Goal: Task Accomplishment & Management: Manage account settings

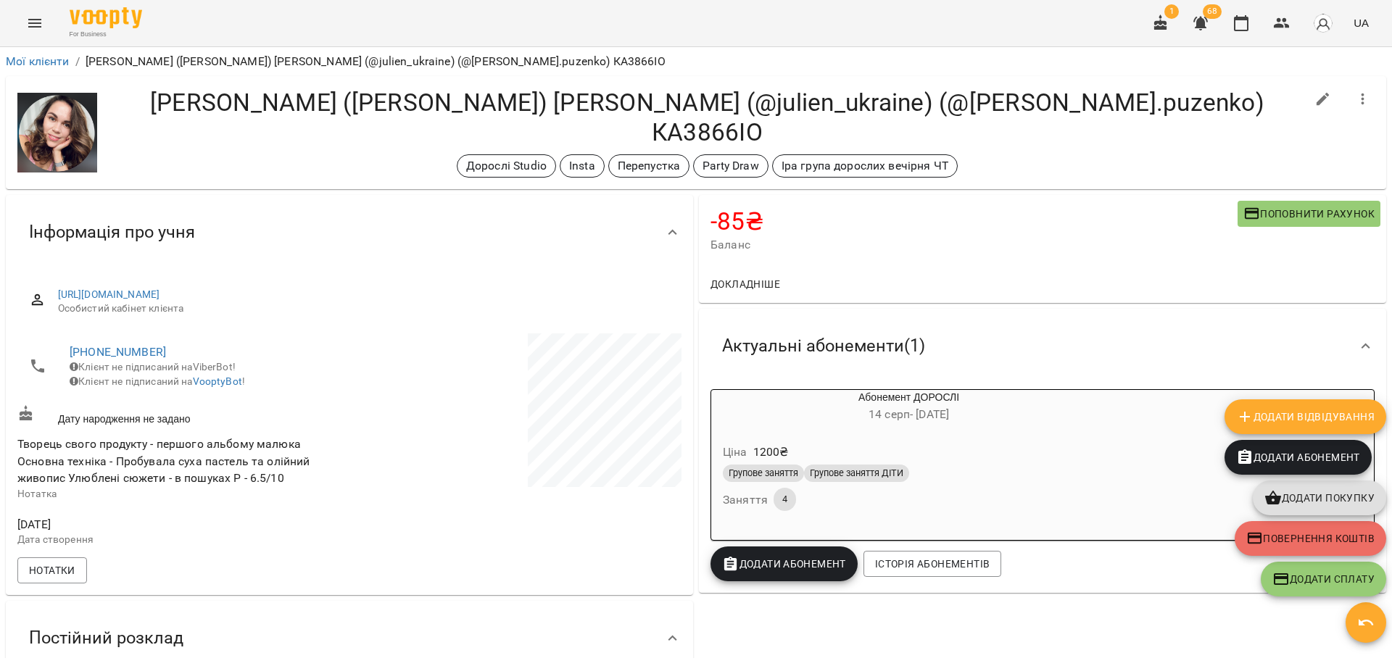
click at [1286, 20] on icon "button" at bounding box center [1282, 23] width 16 height 10
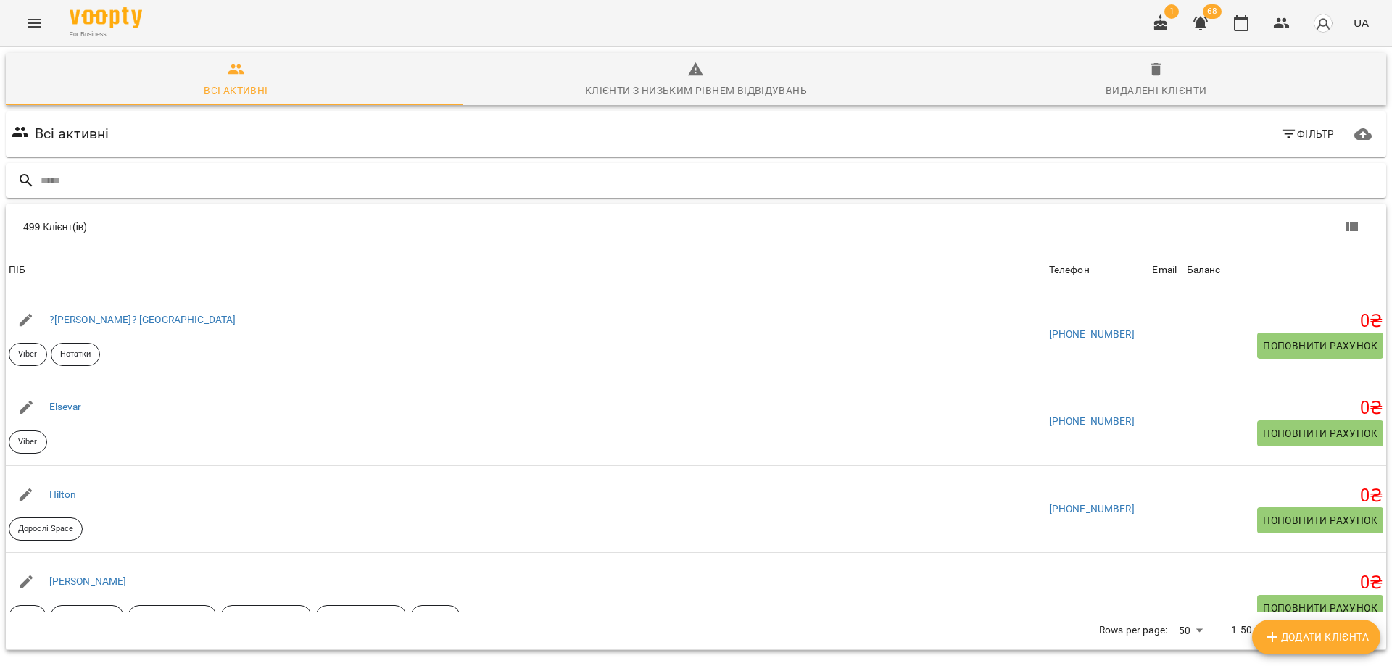
click at [150, 181] on input "text" at bounding box center [711, 181] width 1340 height 24
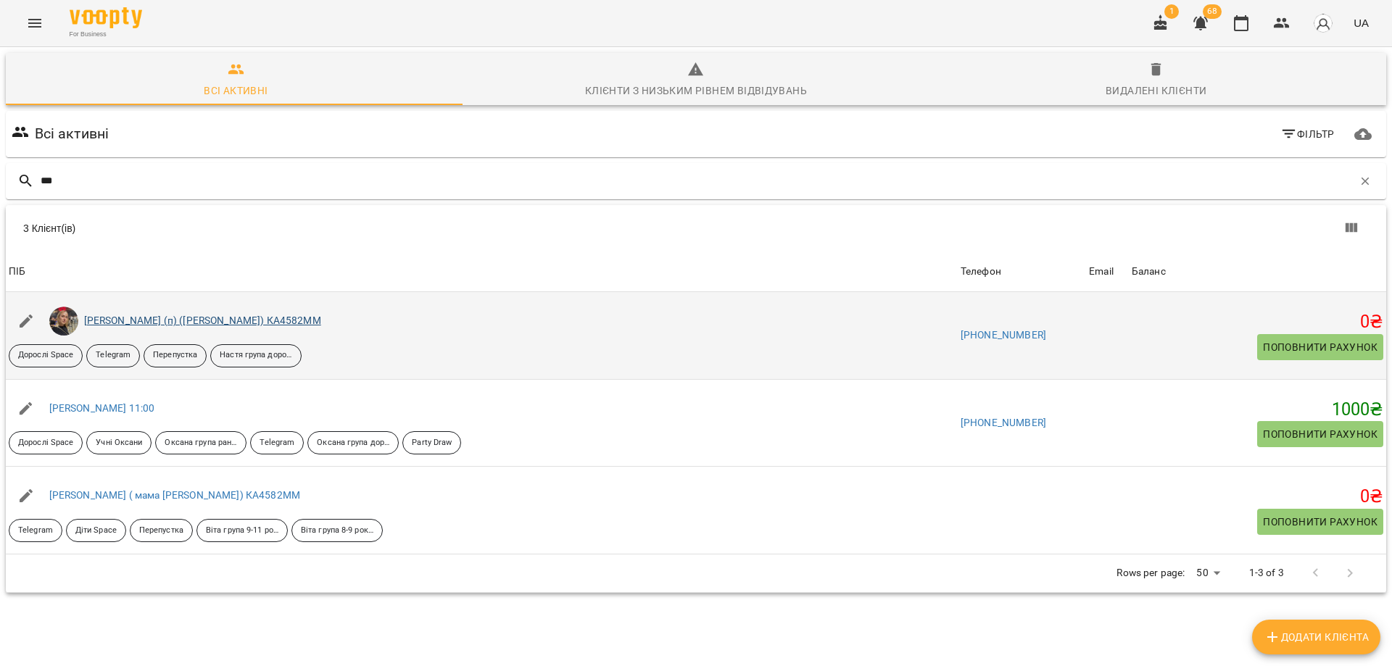
type input "***"
click at [127, 321] on link "[PERSON_NAME] (п) ([PERSON_NAME]) КА4582ММ" at bounding box center [202, 321] width 237 height 12
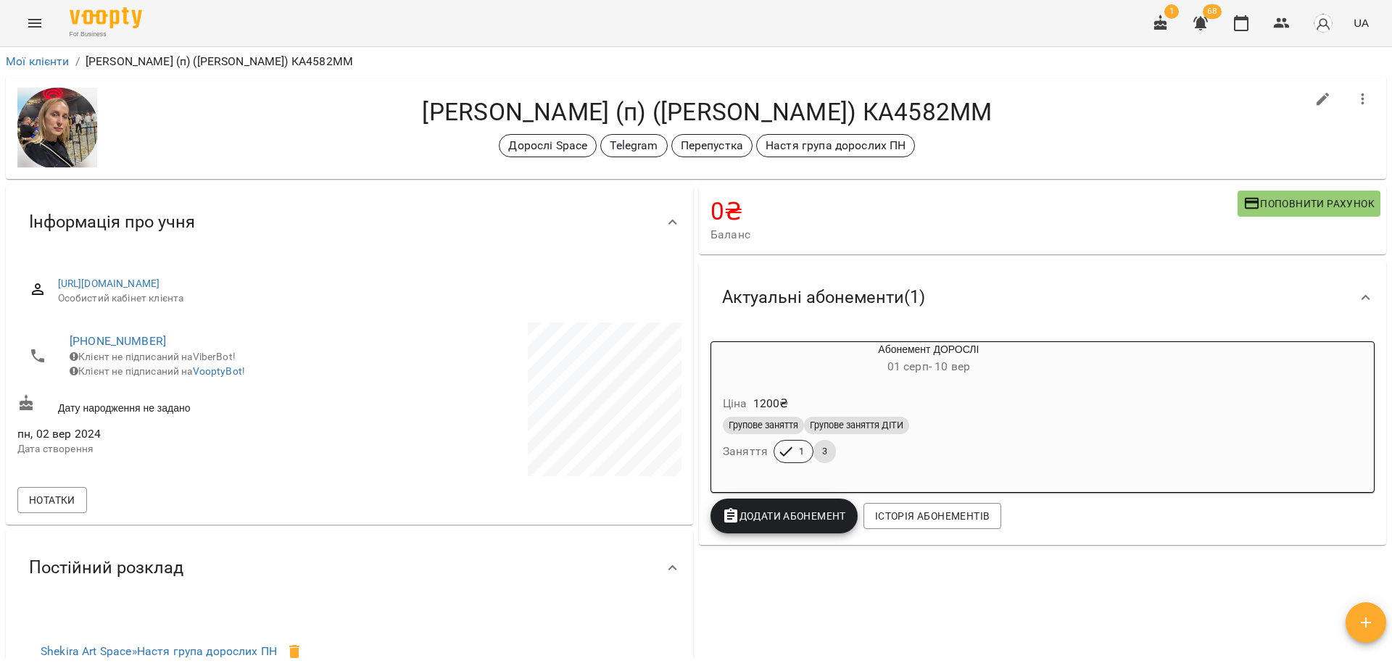
click at [858, 229] on span "Баланс" at bounding box center [974, 234] width 527 height 17
click at [955, 162] on div "[PERSON_NAME] (п) ([PERSON_NAME]) КА4582ММ Дорослі Space Telegram Перепустка [P…" at bounding box center [696, 127] width 1381 height 103
click at [983, 123] on h4 "[PERSON_NAME] (п) ([PERSON_NAME]) КА4582ММ" at bounding box center [707, 112] width 1197 height 30
click at [1007, 121] on h4 "[PERSON_NAME] (п) ([PERSON_NAME]) КА4582ММ" at bounding box center [707, 112] width 1197 height 30
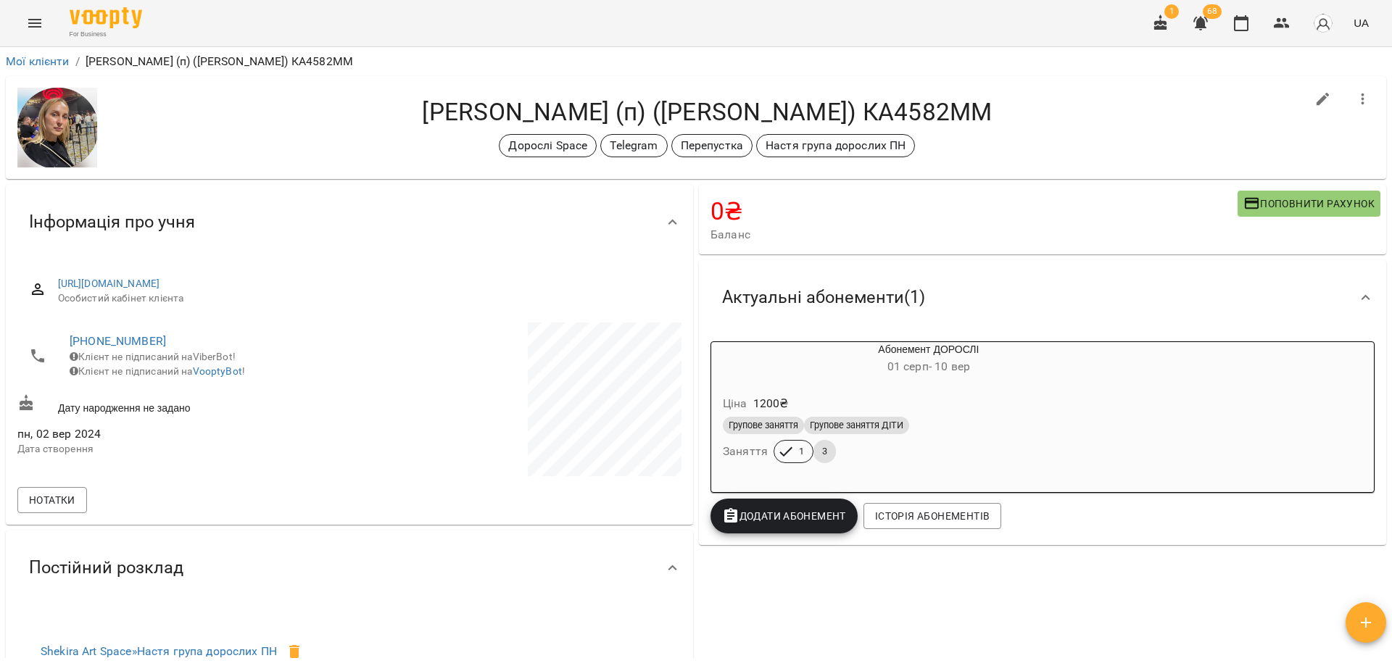
click at [985, 102] on h4 "[PERSON_NAME] (п) ([PERSON_NAME]) КА4582ММ" at bounding box center [707, 112] width 1197 height 30
click at [991, 107] on h4 "[PERSON_NAME] (п) ([PERSON_NAME]) КА4582ММ" at bounding box center [707, 112] width 1197 height 30
drag, startPoint x: 946, startPoint y: 136, endPoint x: 935, endPoint y: 133, distance: 11.1
click at [935, 133] on div "[PERSON_NAME] (п) ([PERSON_NAME]) КА4582ММ Дорослі Space Telegram Перепустка [P…" at bounding box center [707, 127] width 1197 height 60
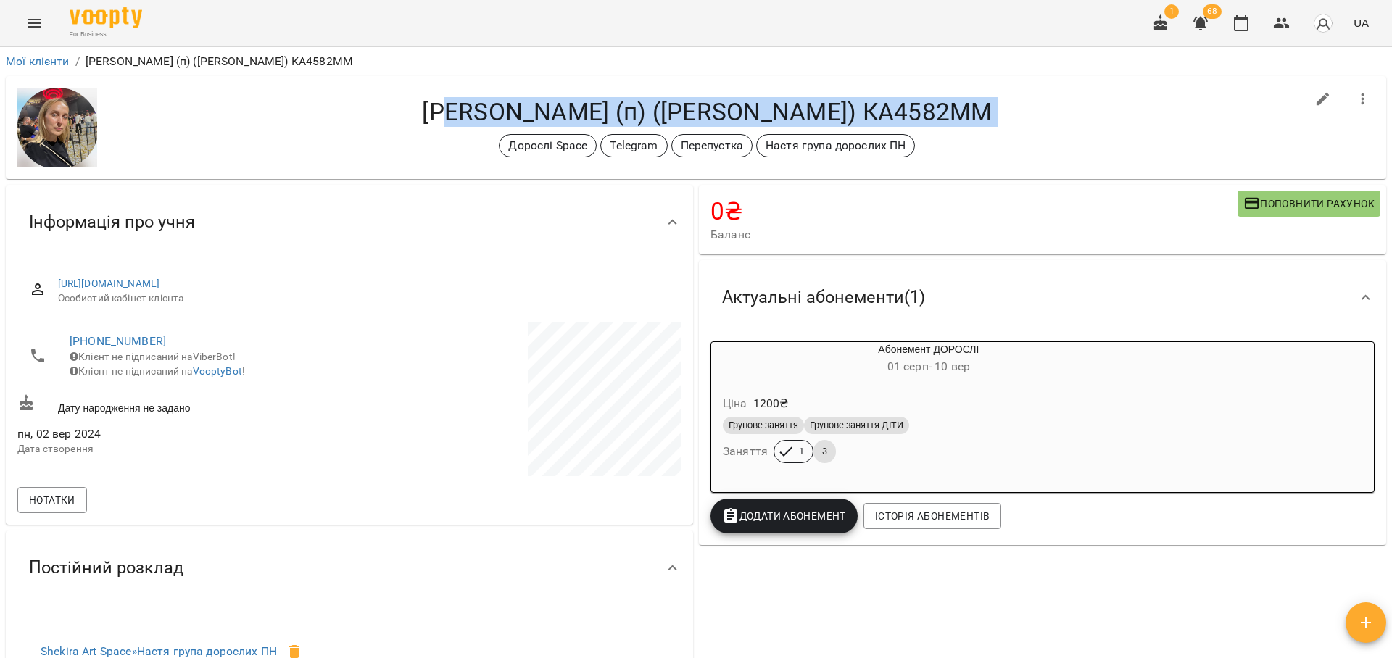
drag, startPoint x: 468, startPoint y: 131, endPoint x: 468, endPoint y: 123, distance: 8.0
click at [468, 123] on div "[PERSON_NAME] (п) ([PERSON_NAME]) КА4582ММ Дорослі Space Telegram Перепустка [P…" at bounding box center [707, 127] width 1197 height 60
click at [468, 146] on div "Дорослі Space Telegram Перепустка [PERSON_NAME] група дорослих ПН" at bounding box center [707, 145] width 1197 height 23
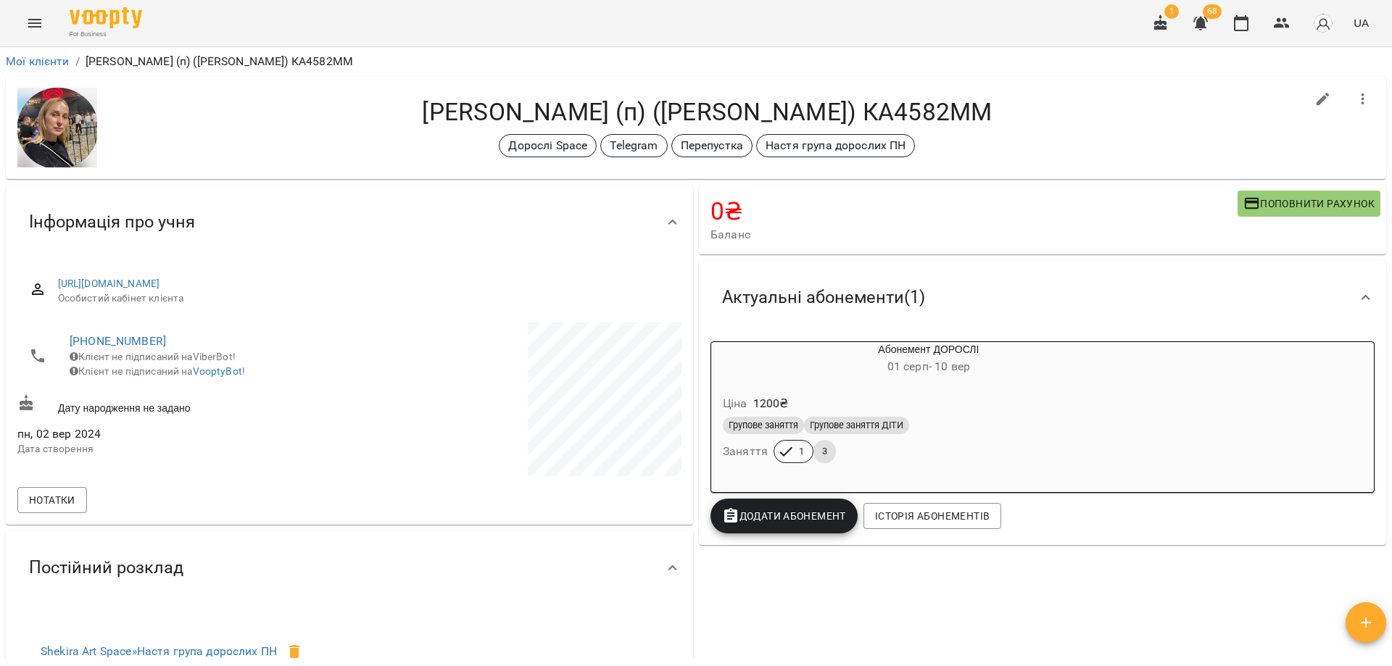
click at [468, 146] on div "Дорослі Space Telegram Перепустка [PERSON_NAME] група дорослих ПН" at bounding box center [707, 145] width 1197 height 23
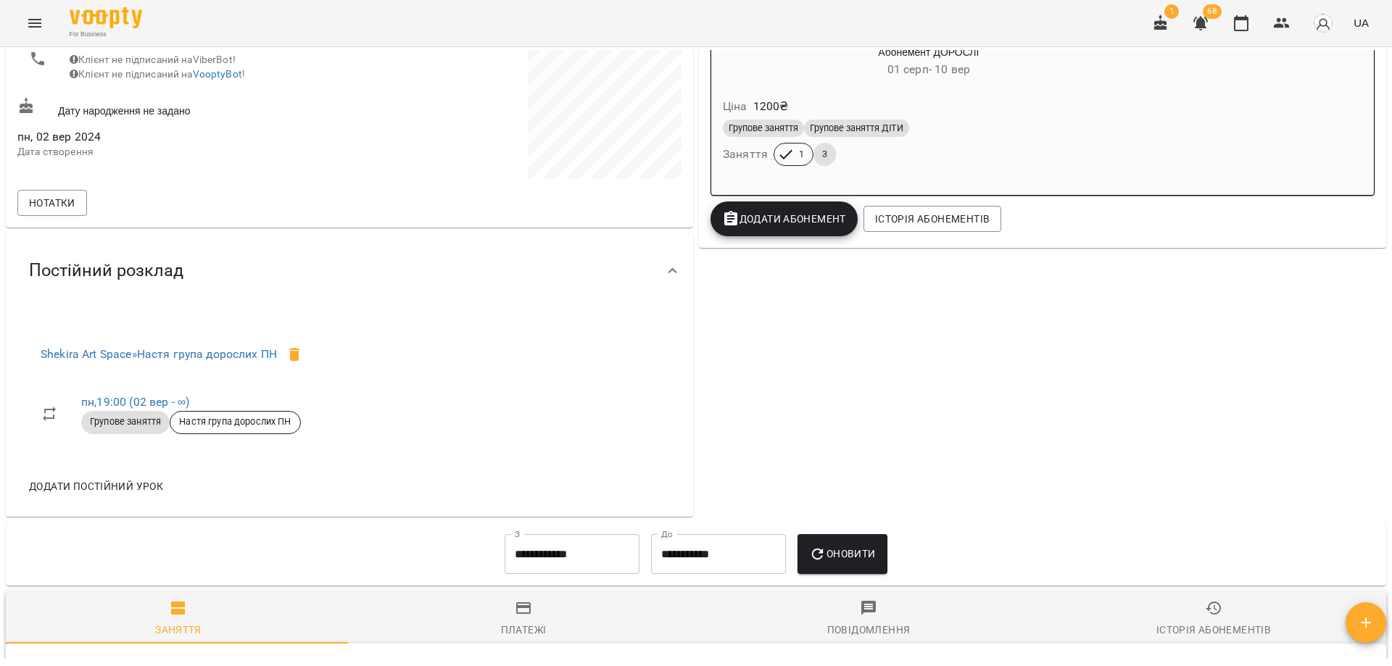
scroll to position [764, 0]
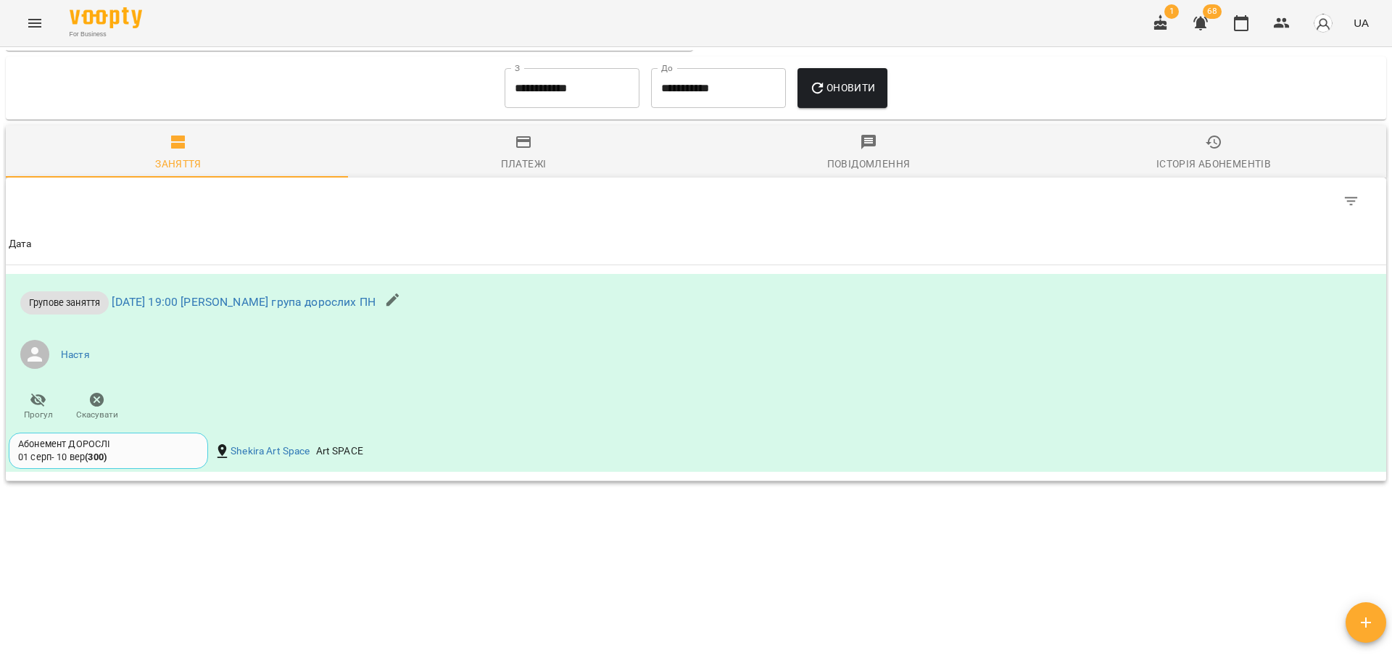
click at [1346, 620] on span "button" at bounding box center [1366, 622] width 41 height 17
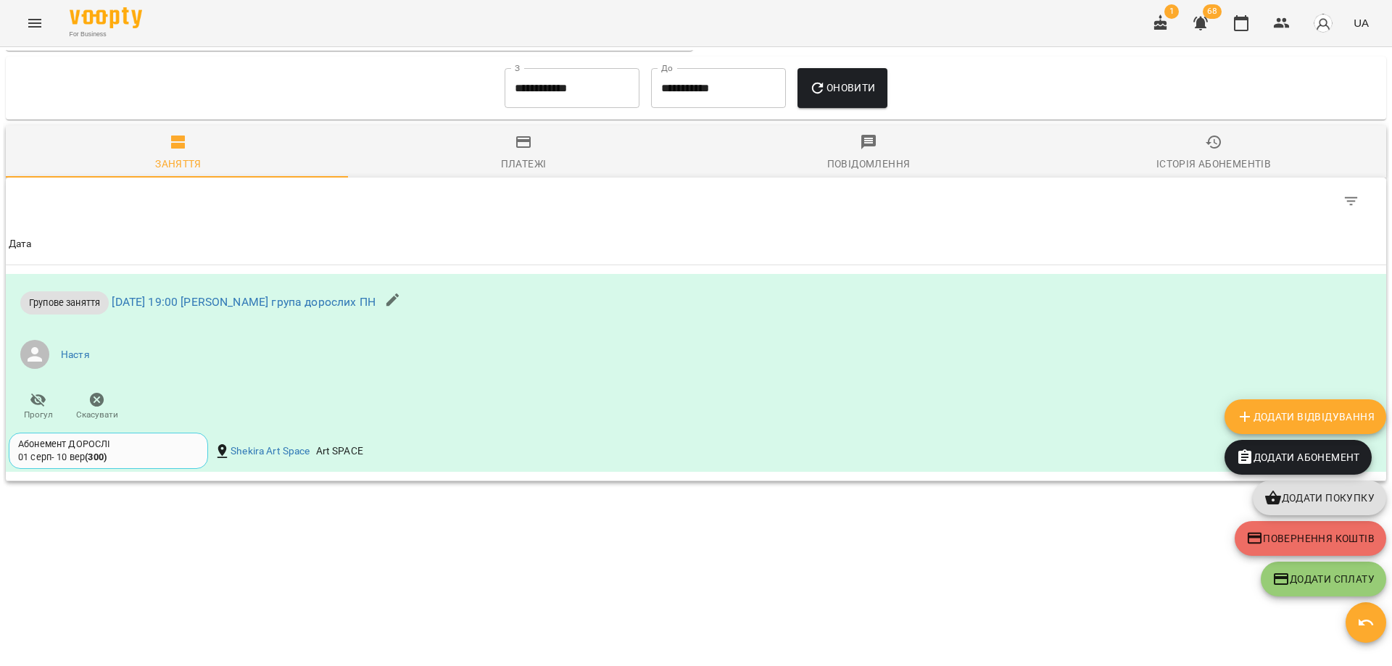
click at [1354, 407] on button "Додати Відвідування" at bounding box center [1306, 417] width 162 height 35
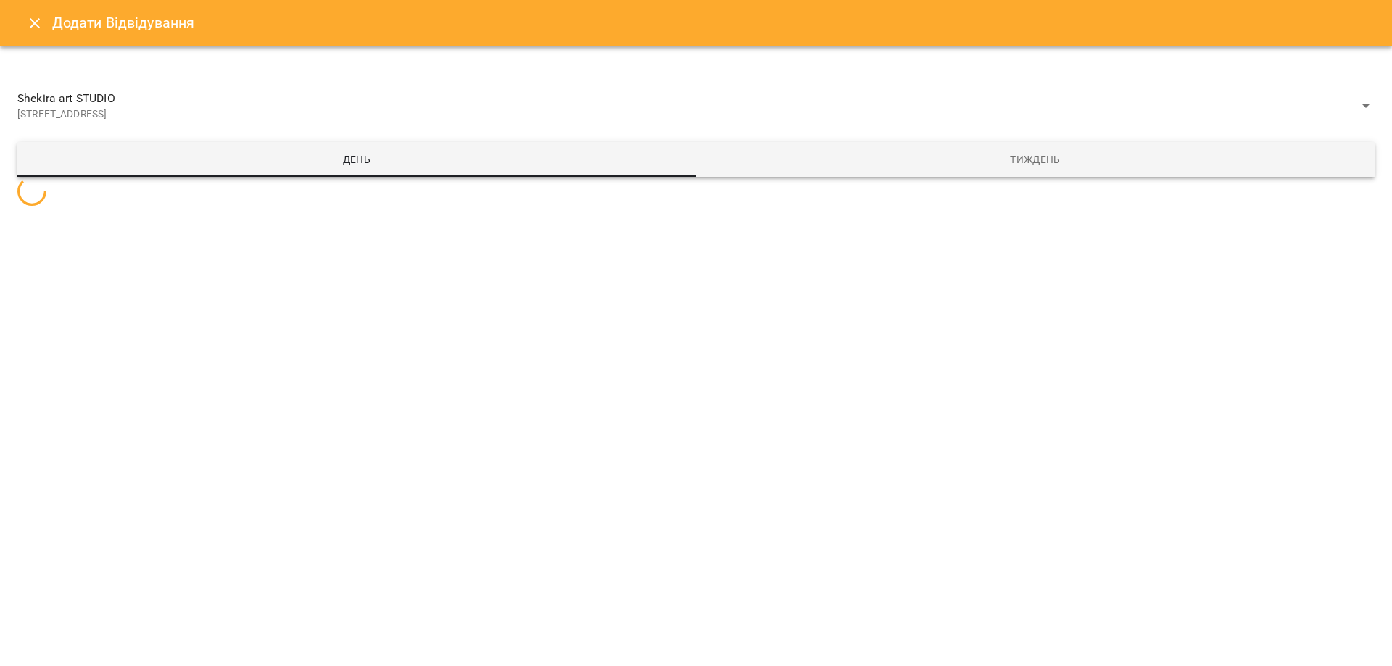
select select
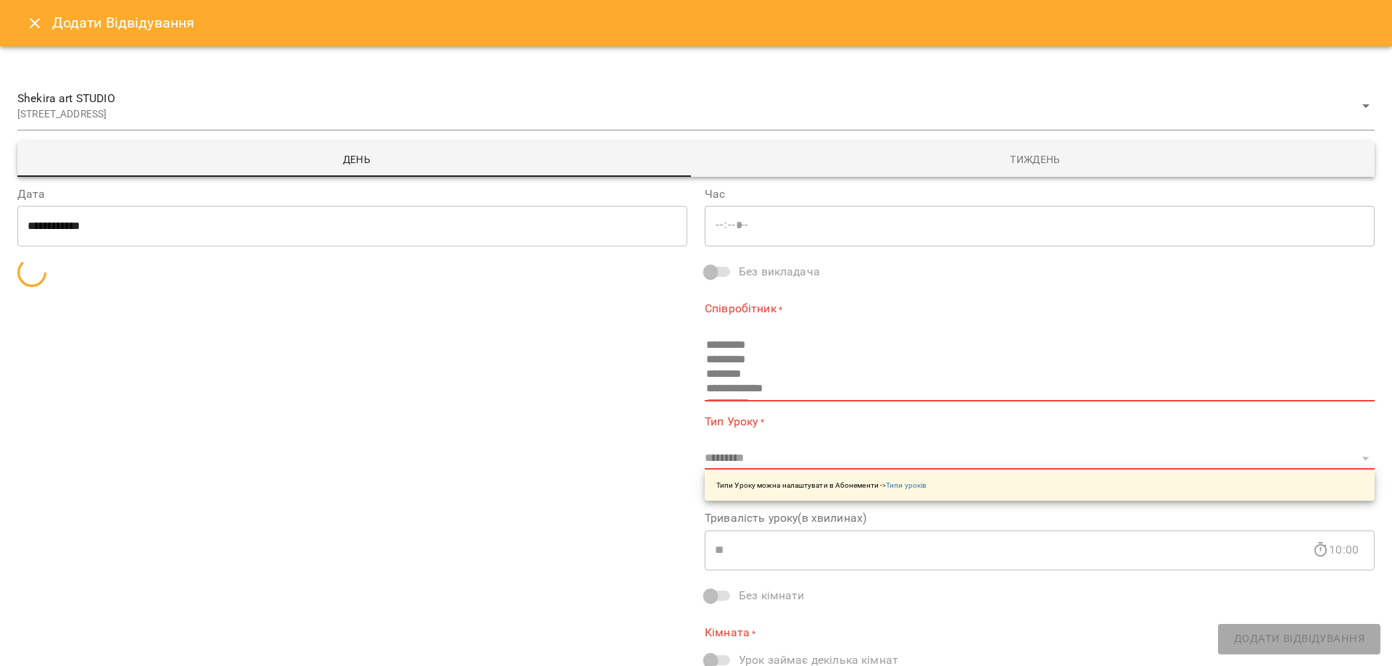
type input "*****"
type input "**********"
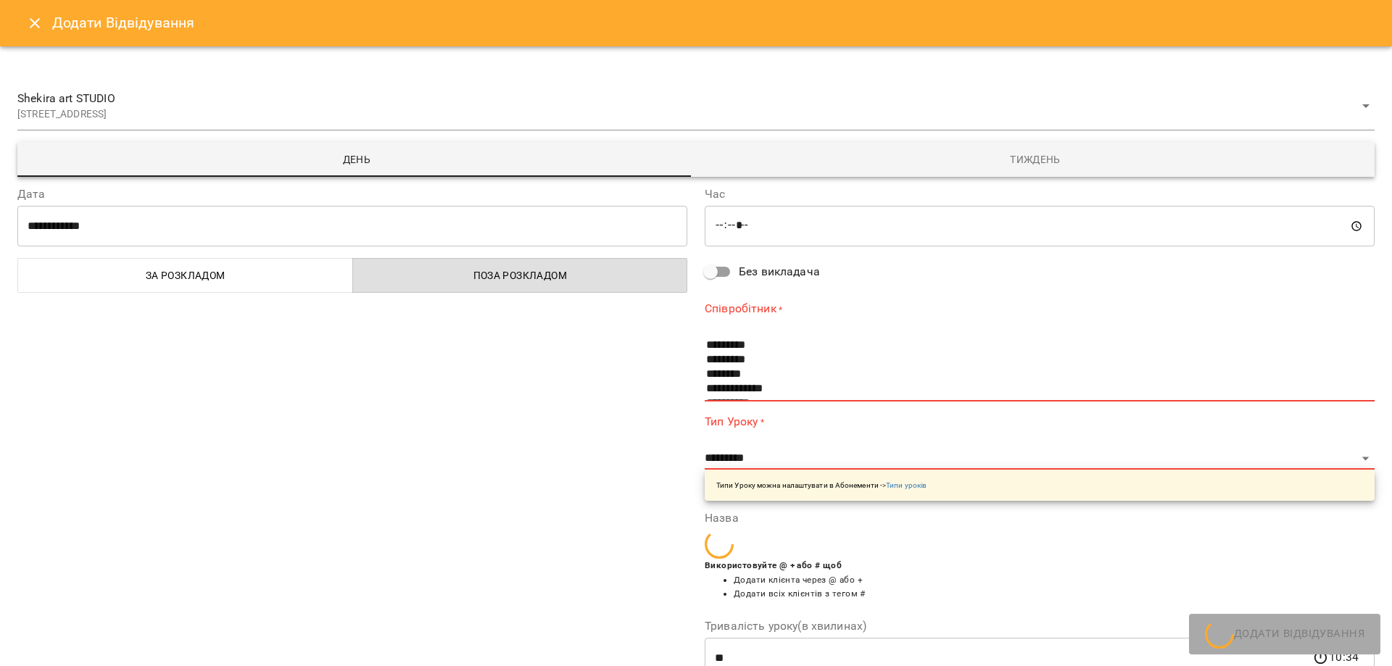
click at [1048, 141] on div "**********" at bounding box center [696, 356] width 1392 height 620
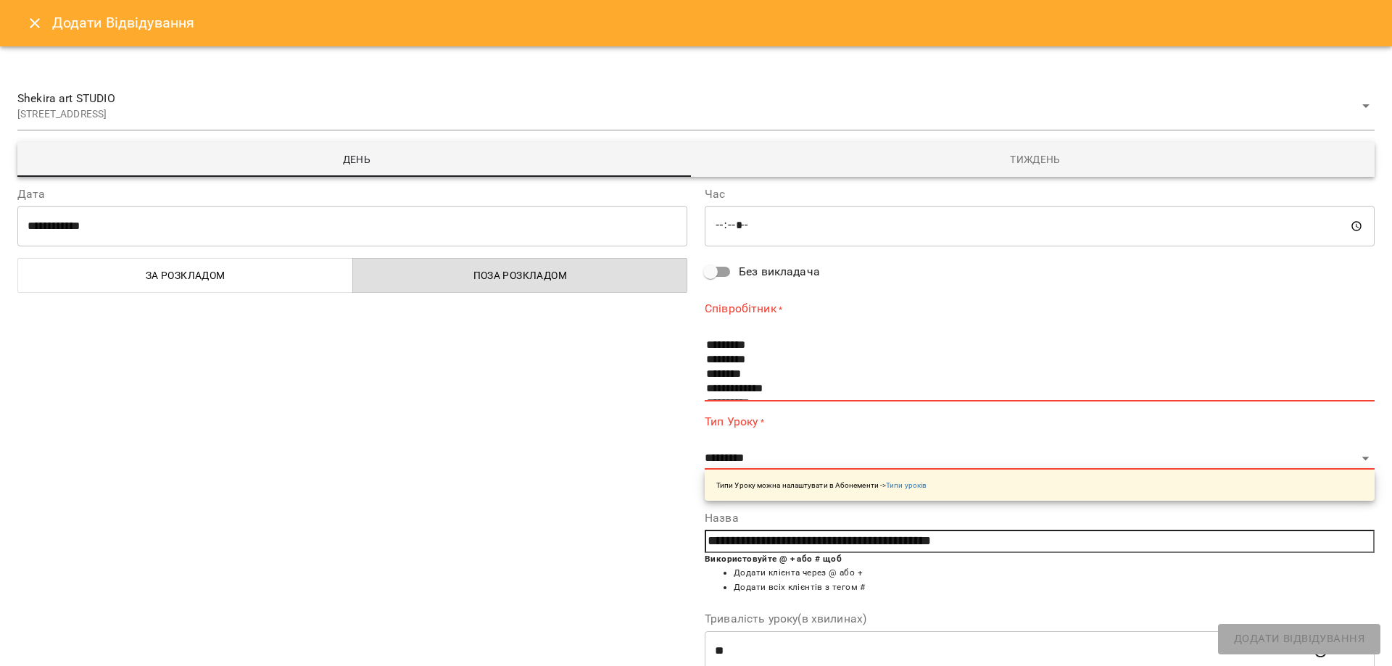
click at [1048, 151] on span "Тиждень" at bounding box center [1035, 159] width 661 height 17
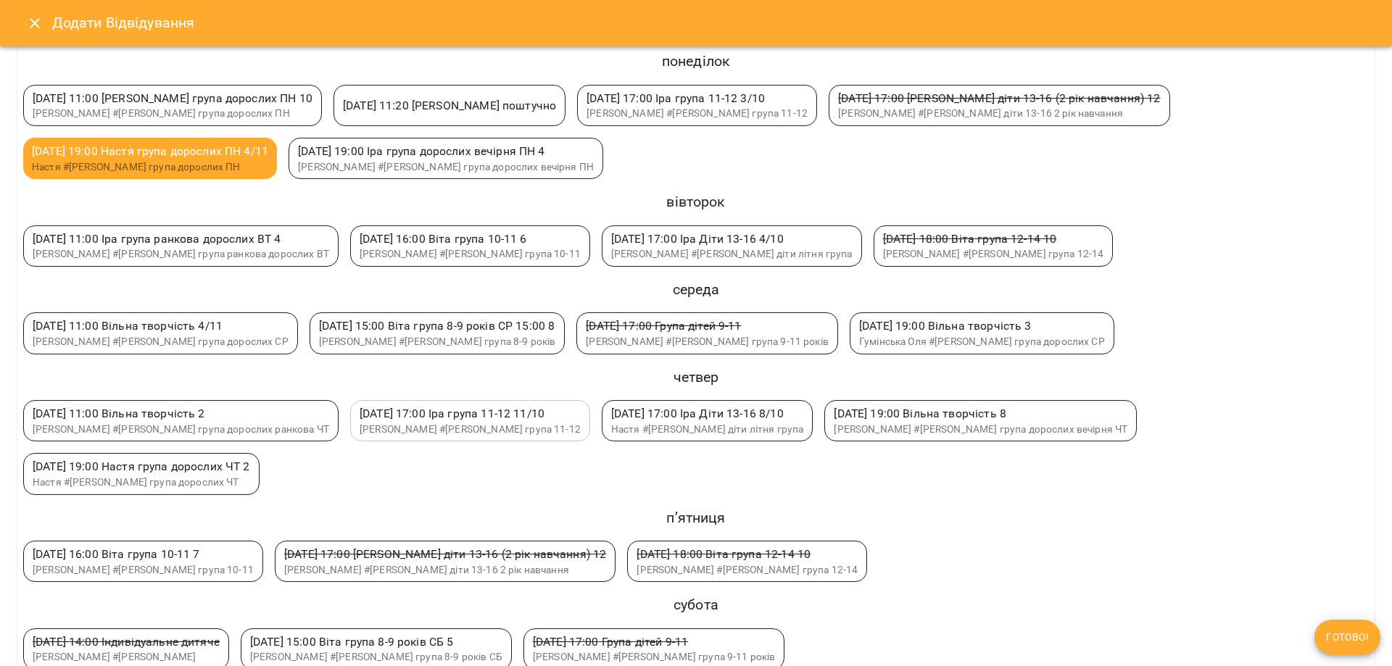
scroll to position [218, 0]
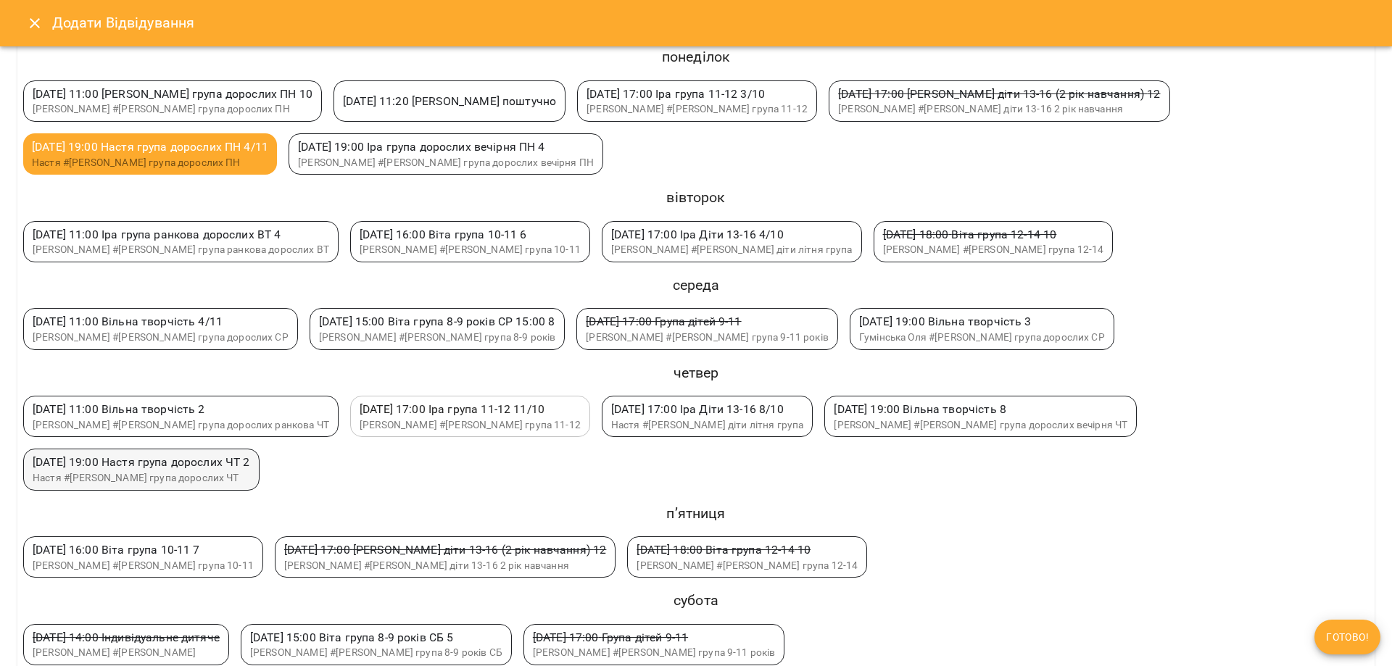
click at [250, 455] on span "[DATE] 19:00 [PERSON_NAME] група дорослих ЧТ 2" at bounding box center [142, 462] width 218 height 14
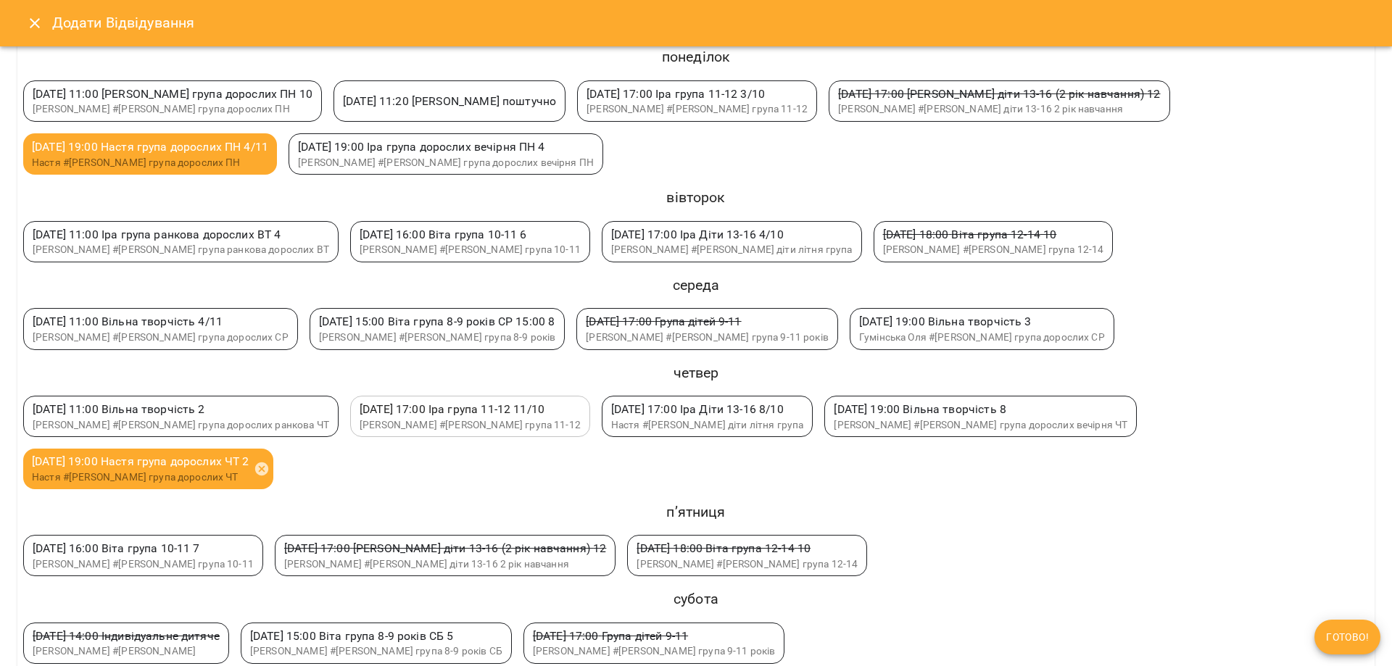
click at [1341, 632] on span "Готово!" at bounding box center [1347, 637] width 43 height 17
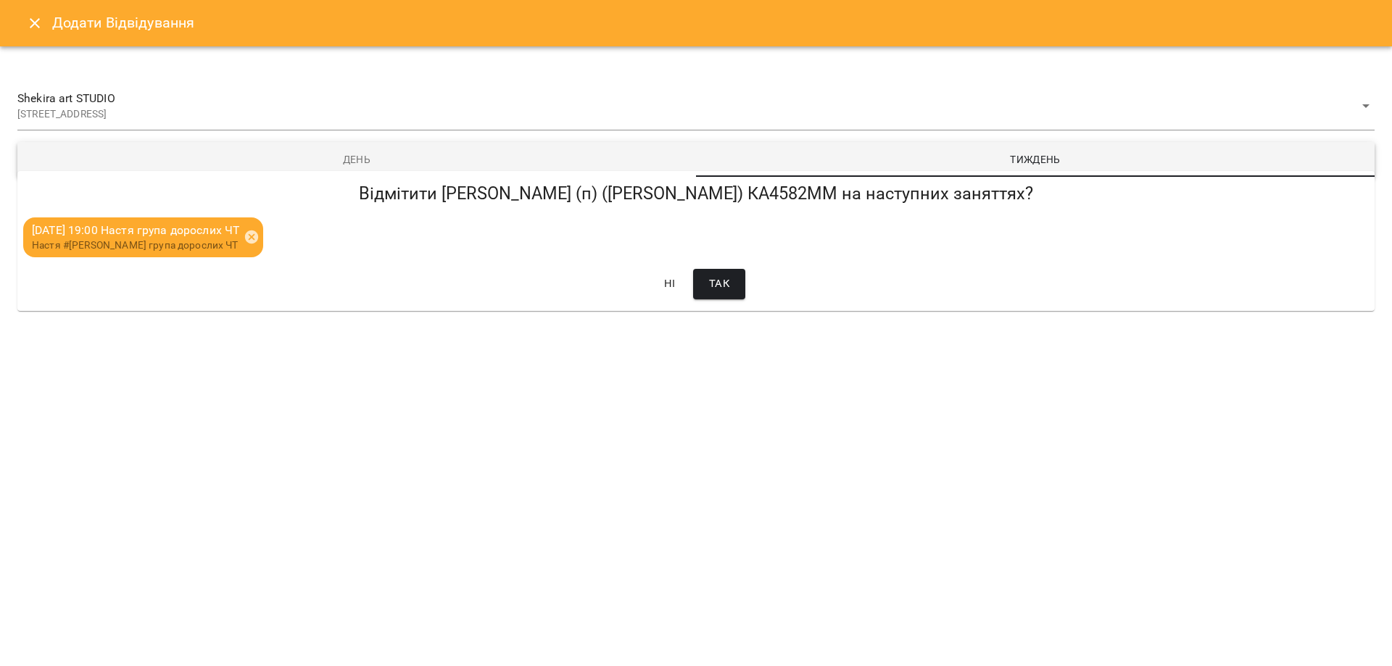
scroll to position [0, 0]
click at [730, 290] on button "Так" at bounding box center [719, 284] width 52 height 30
click at [34, 30] on icon "Close" at bounding box center [34, 23] width 17 height 17
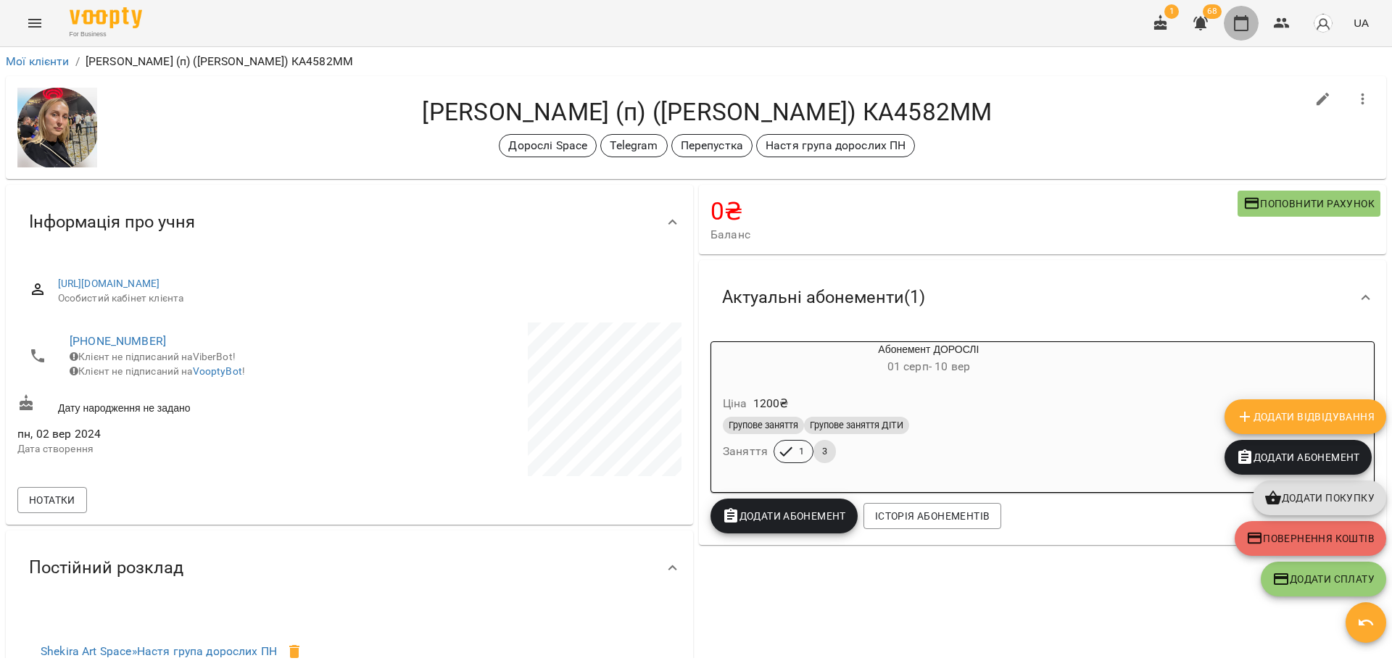
click at [1235, 35] on button "button" at bounding box center [1241, 23] width 35 height 35
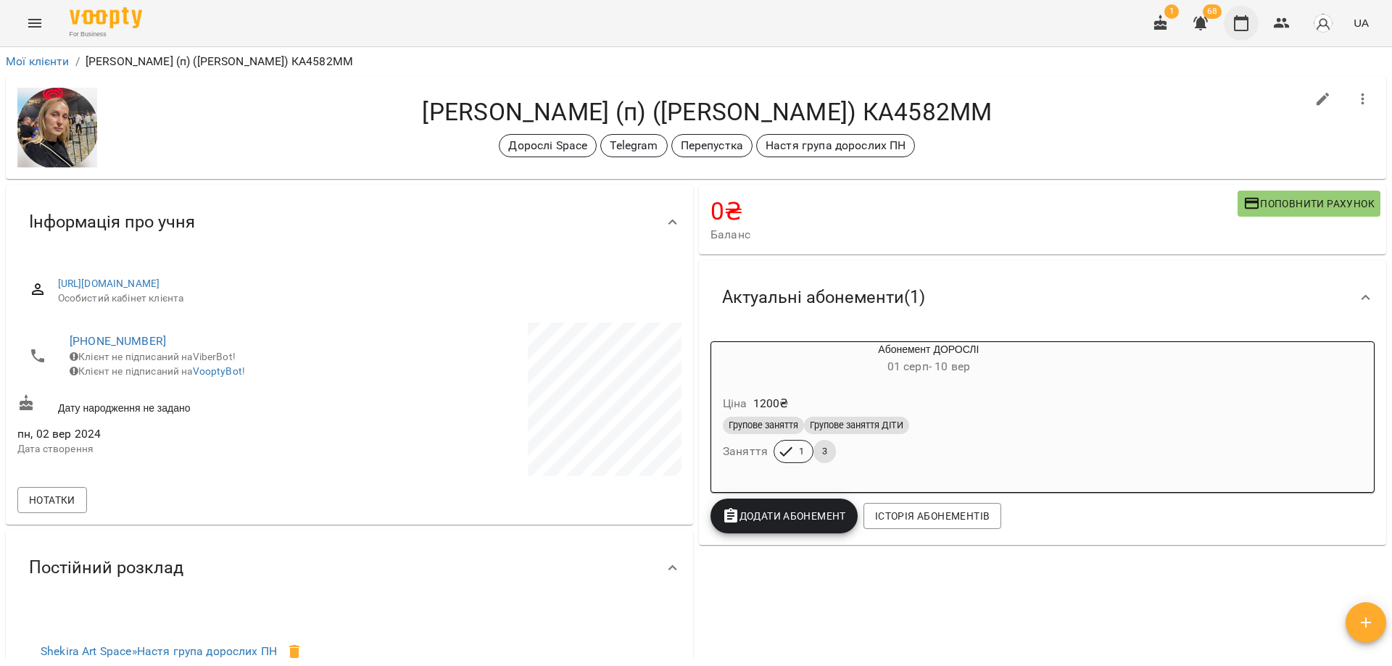
click at [1242, 17] on icon "button" at bounding box center [1241, 23] width 15 height 16
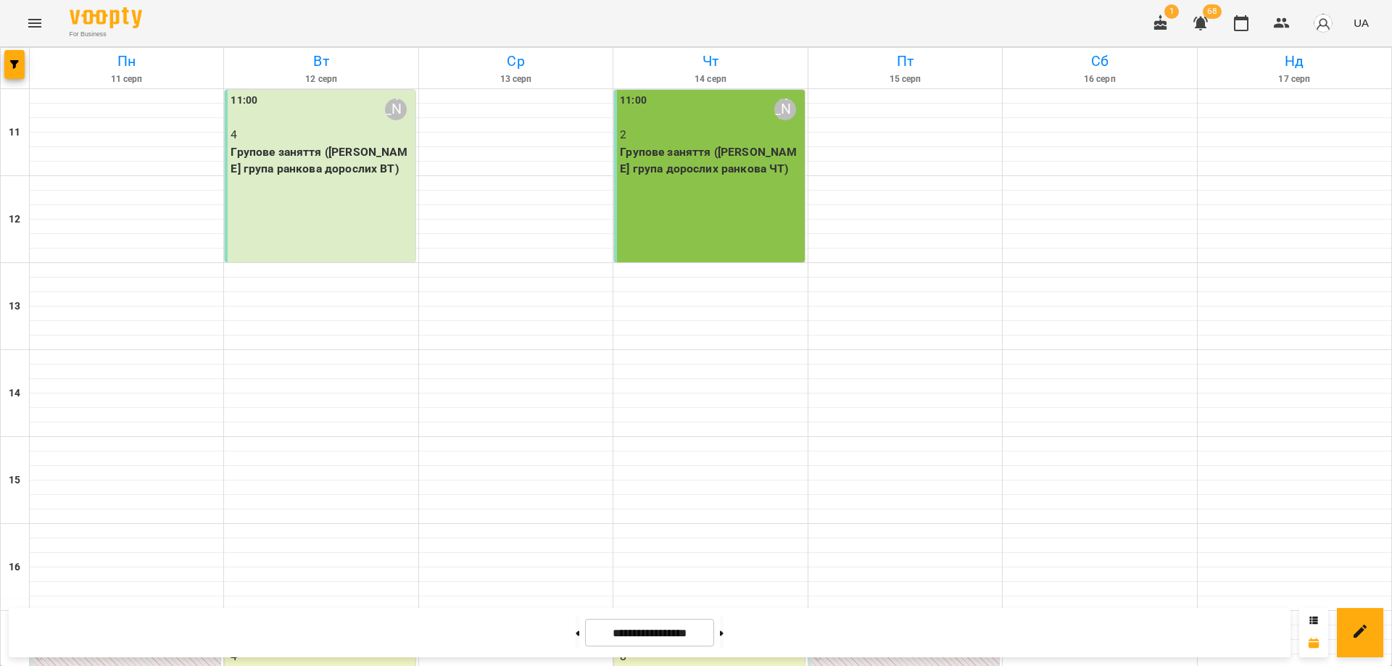
scroll to position [358, 0]
click at [19, 36] on div "For Business 1 68 UA" at bounding box center [696, 23] width 1392 height 46
click at [41, 25] on icon "Menu" at bounding box center [34, 23] width 17 height 17
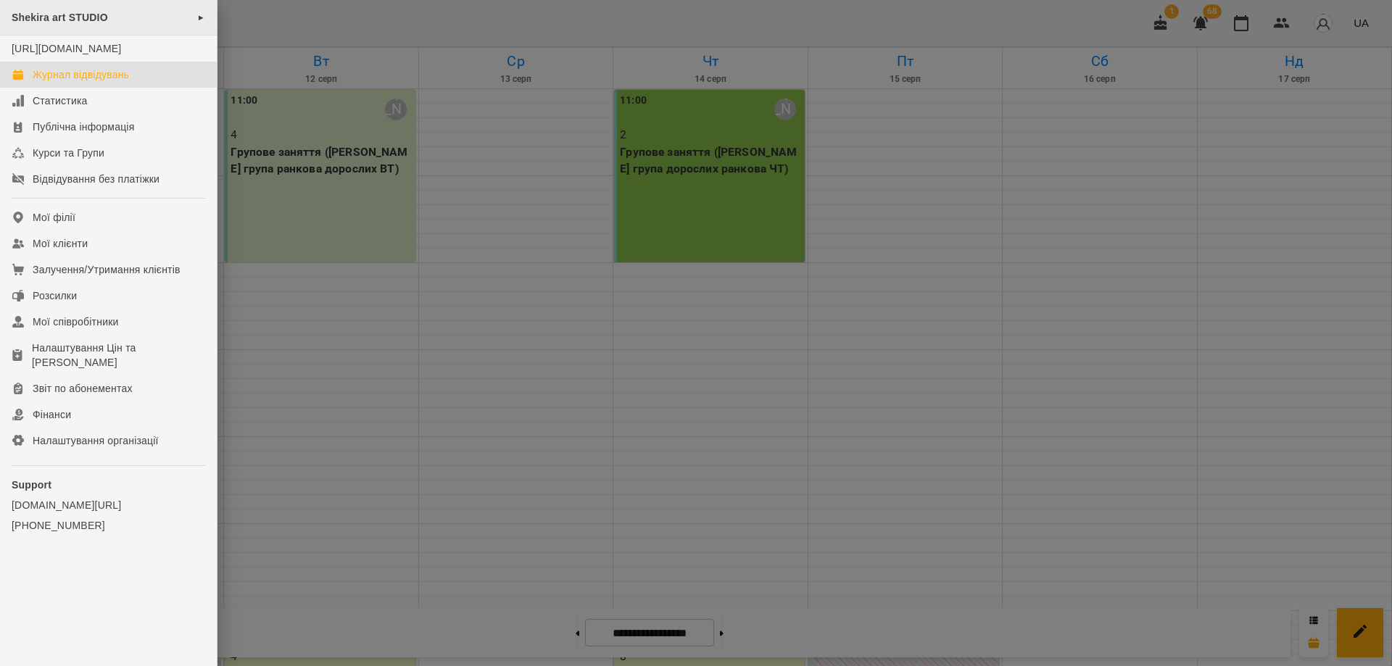
click at [48, 23] on span "Shekira art STUDIO" at bounding box center [60, 18] width 96 height 12
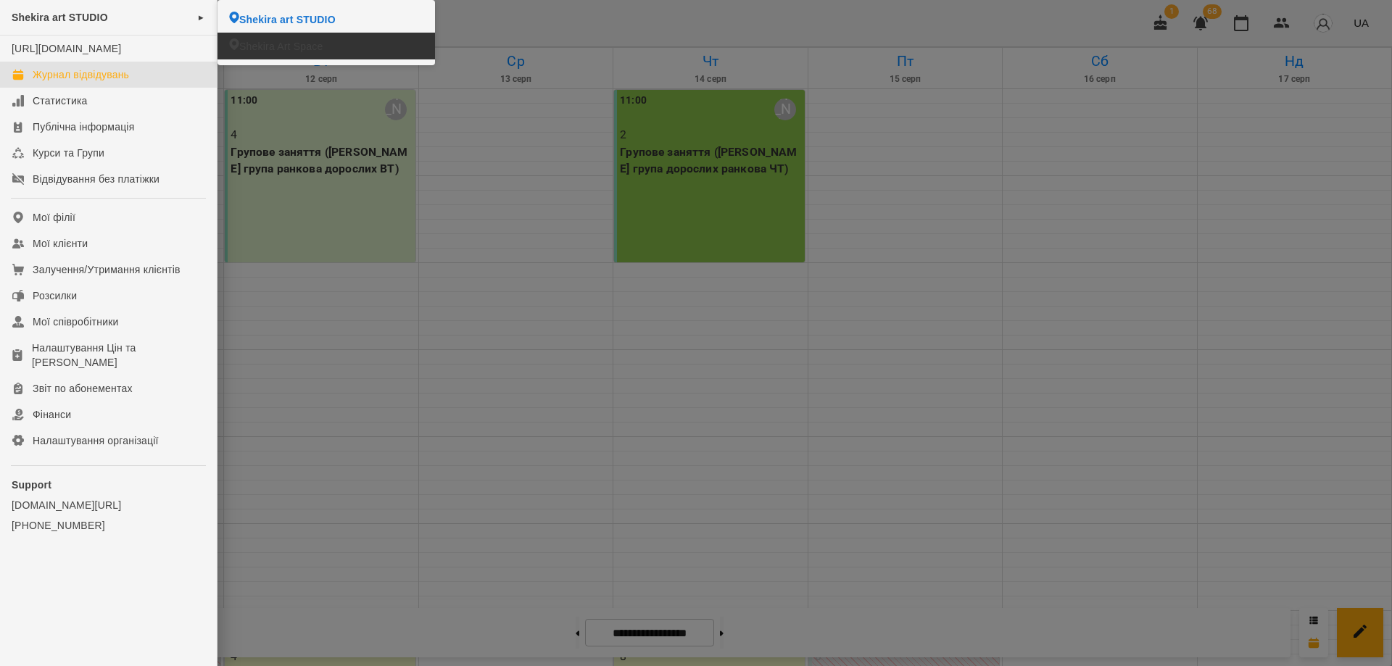
click at [344, 45] on li "Shekira Art Space" at bounding box center [327, 46] width 218 height 27
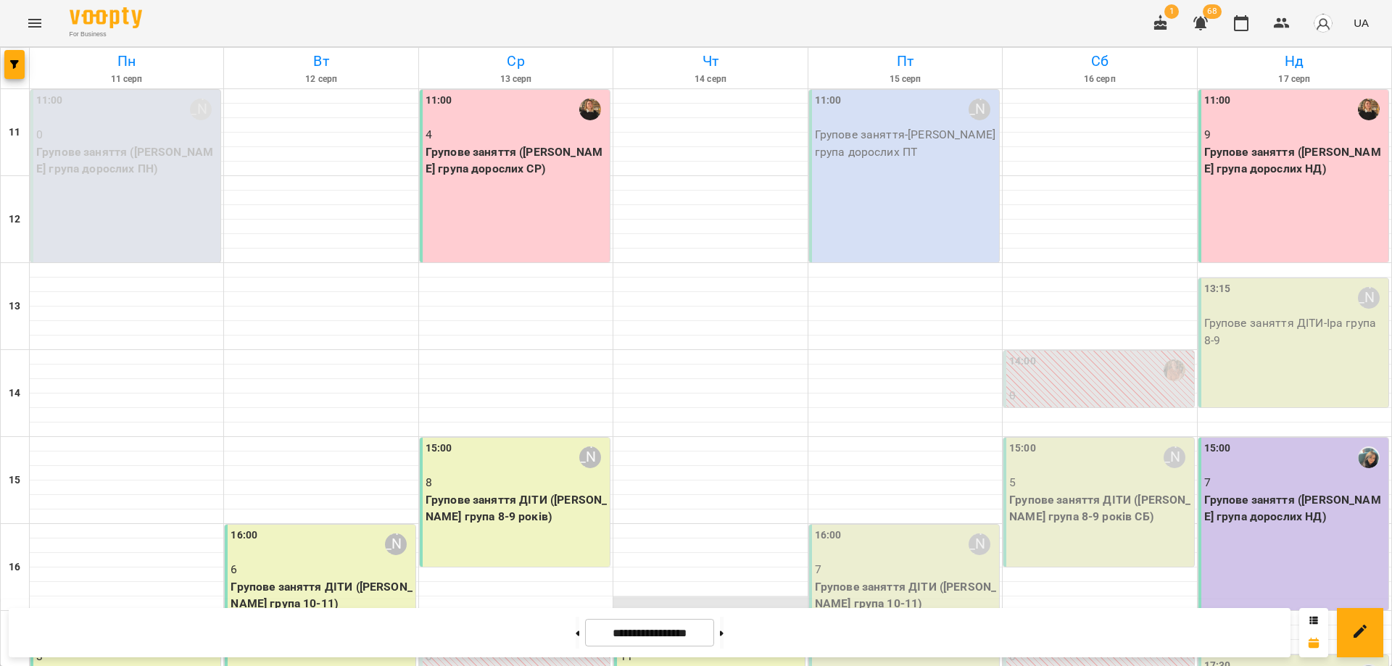
scroll to position [271, 0]
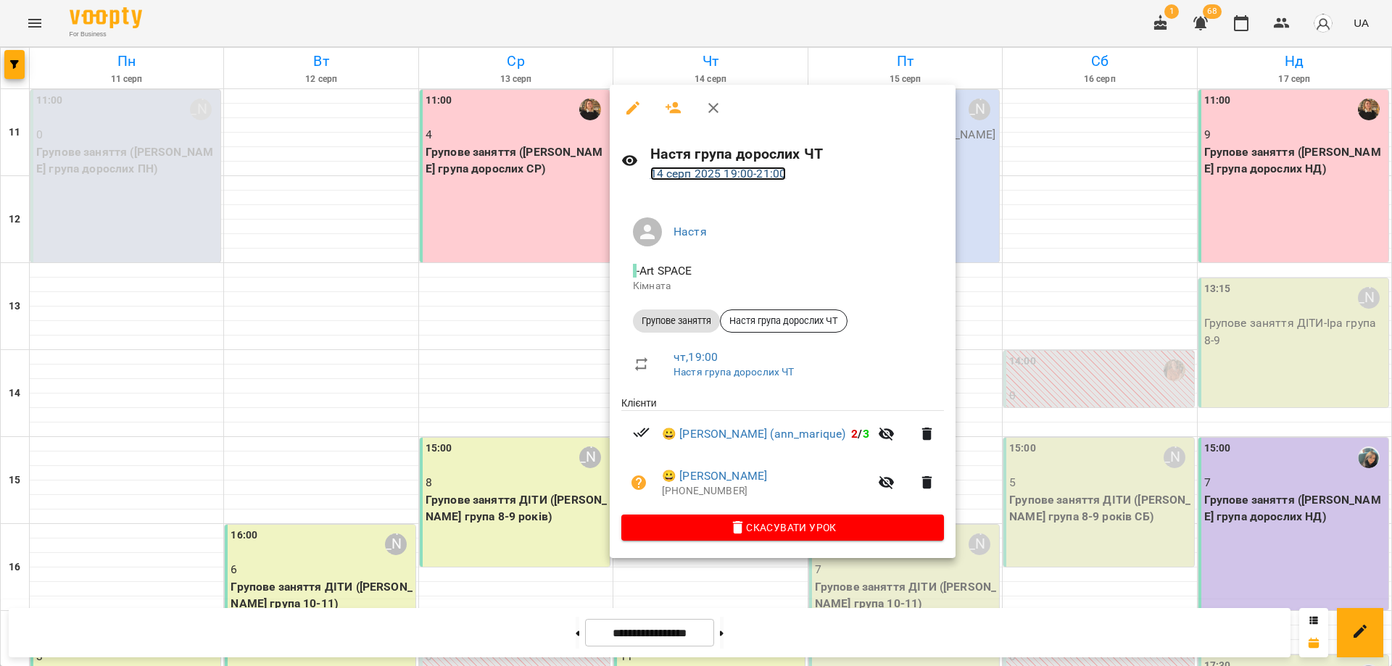
click at [735, 168] on link "[DATE] 19:00 - 21:00" at bounding box center [718, 174] width 136 height 14
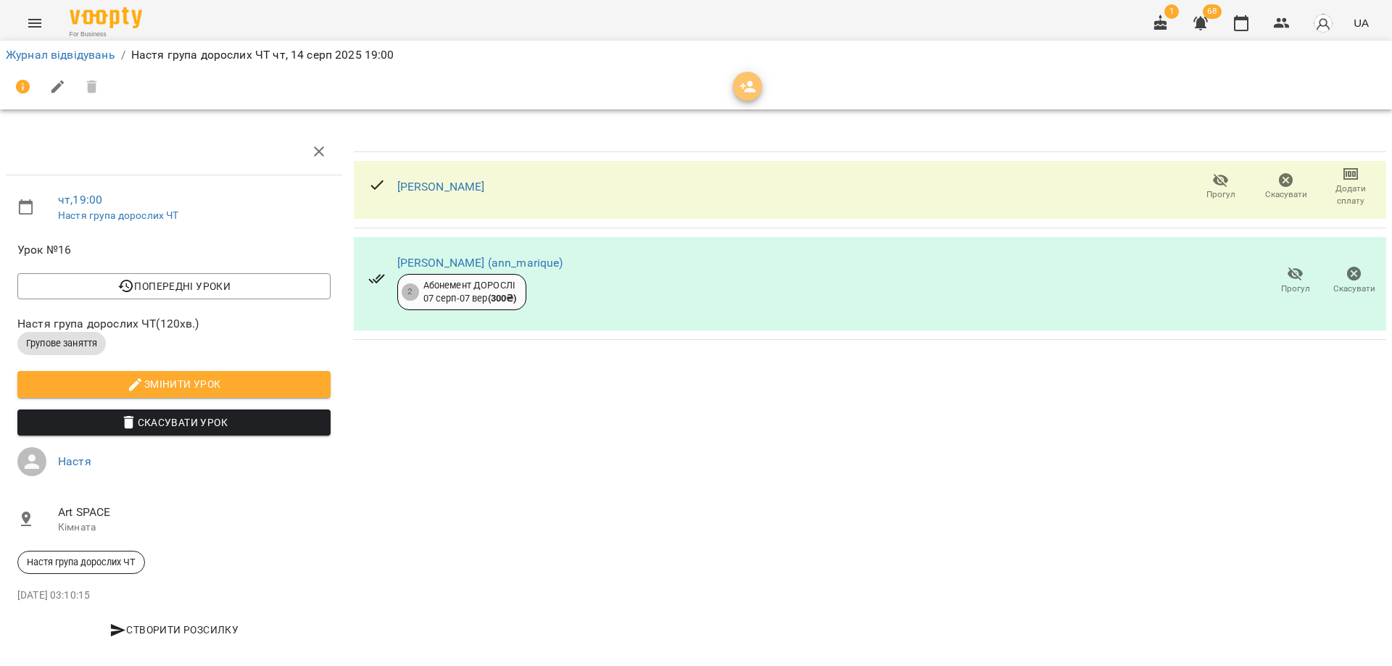
drag, startPoint x: 748, startPoint y: 96, endPoint x: 749, endPoint y: 105, distance: 9.5
click at [748, 95] on button "button" at bounding box center [747, 86] width 29 height 29
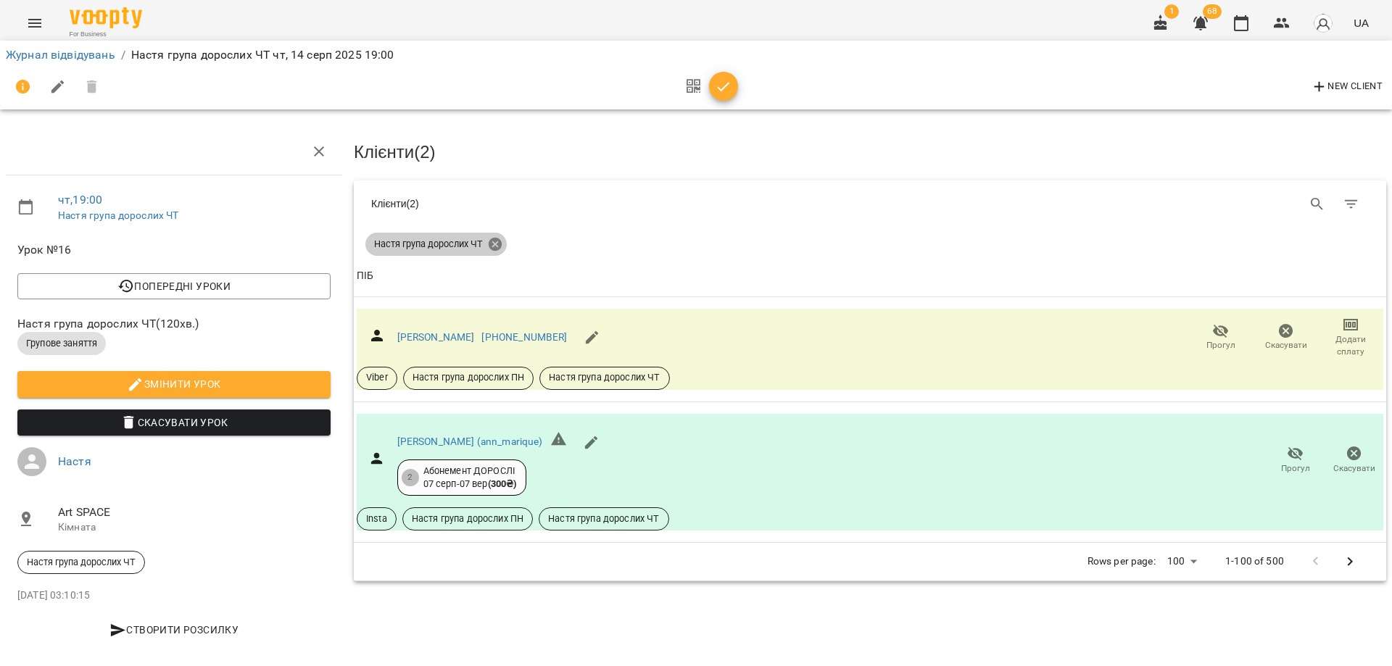
click at [490, 246] on icon at bounding box center [495, 244] width 13 height 13
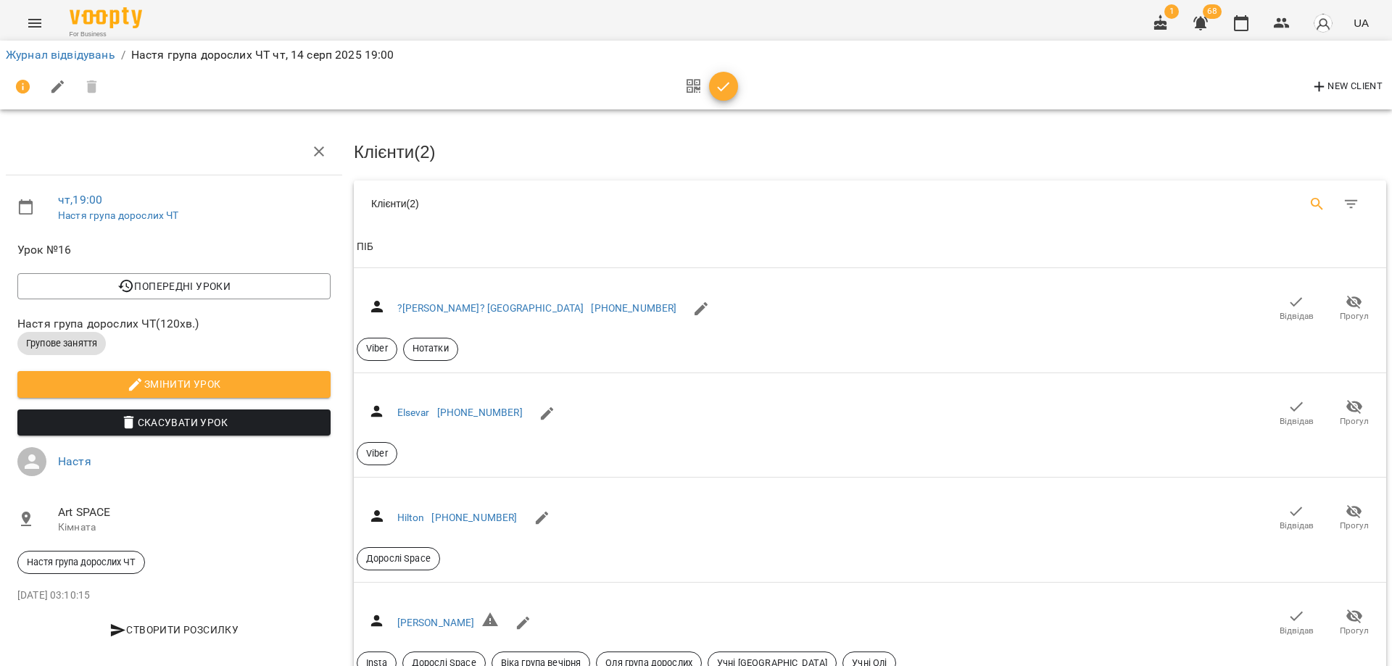
click at [1315, 207] on icon "Search" at bounding box center [1317, 204] width 17 height 17
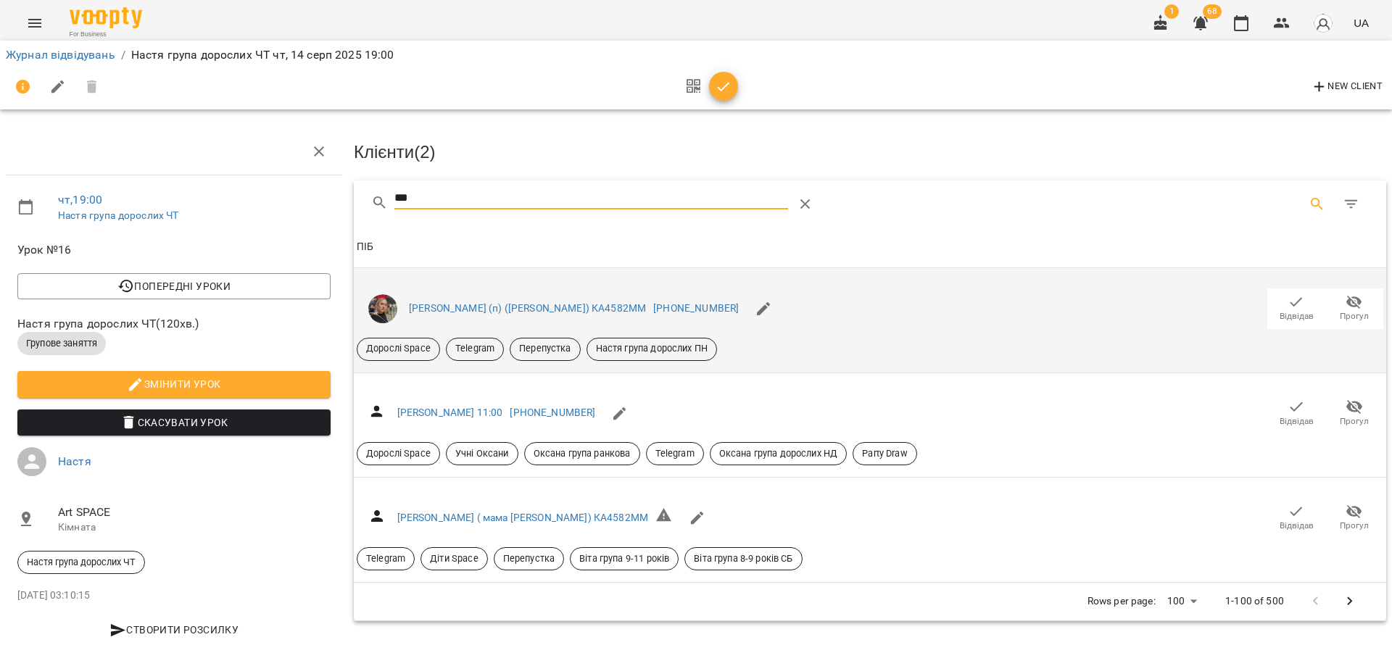
type input "***"
click at [1286, 329] on div "[PERSON_NAME] (п) ([PERSON_NAME]) КА4582ММ [PHONE_NUMBER] Відвідав Прогул Дорос…" at bounding box center [870, 320] width 1027 height 81
click at [1286, 315] on span "Відвідав" at bounding box center [1297, 316] width 34 height 12
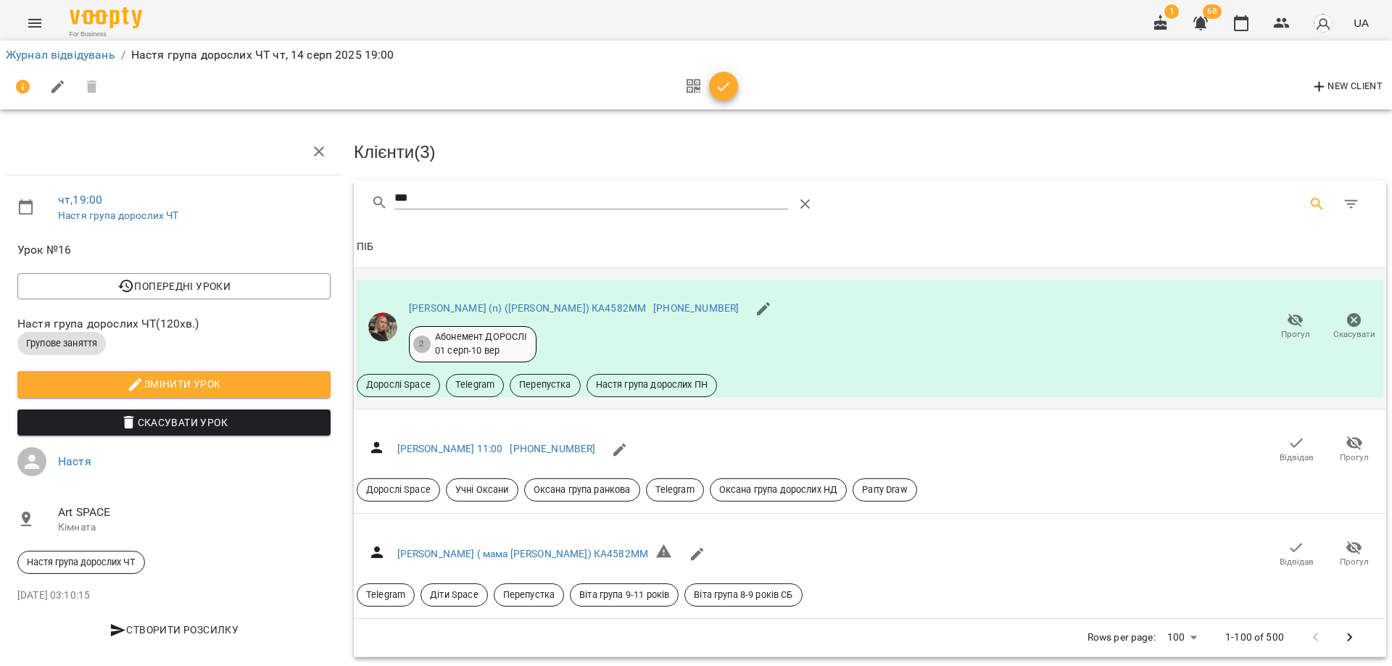
click at [791, 143] on h3 "Клієнти ( 3 )" at bounding box center [870, 152] width 1033 height 19
